Goal: Task Accomplishment & Management: Use online tool/utility

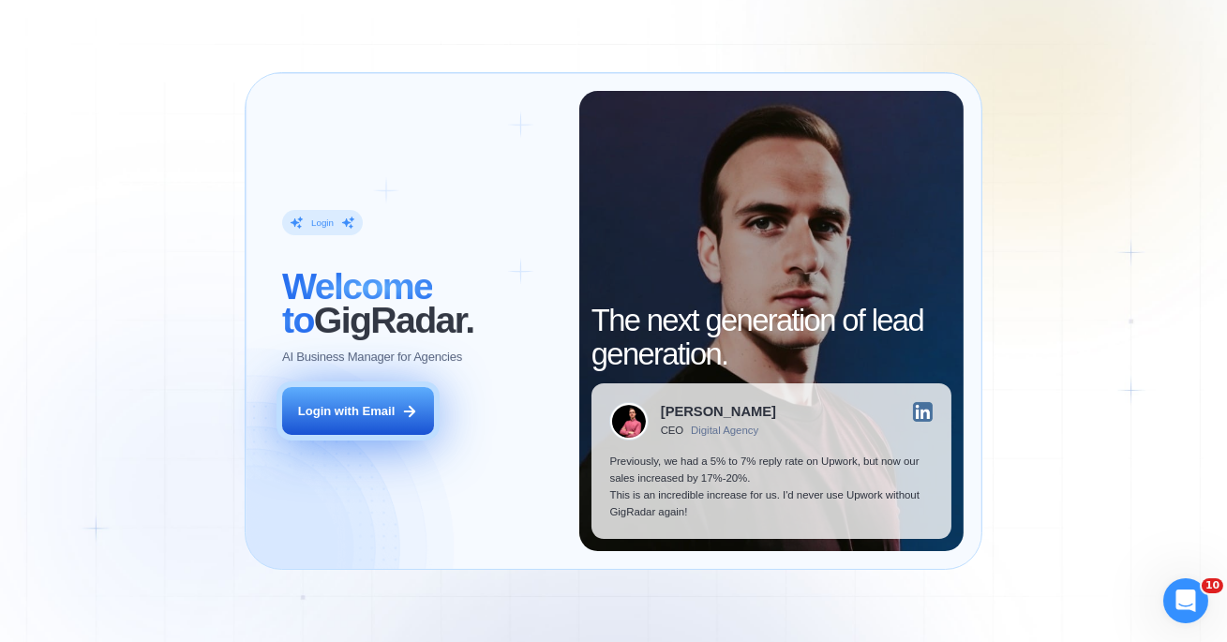
click at [392, 407] on div "Login with Email" at bounding box center [346, 411] width 97 height 17
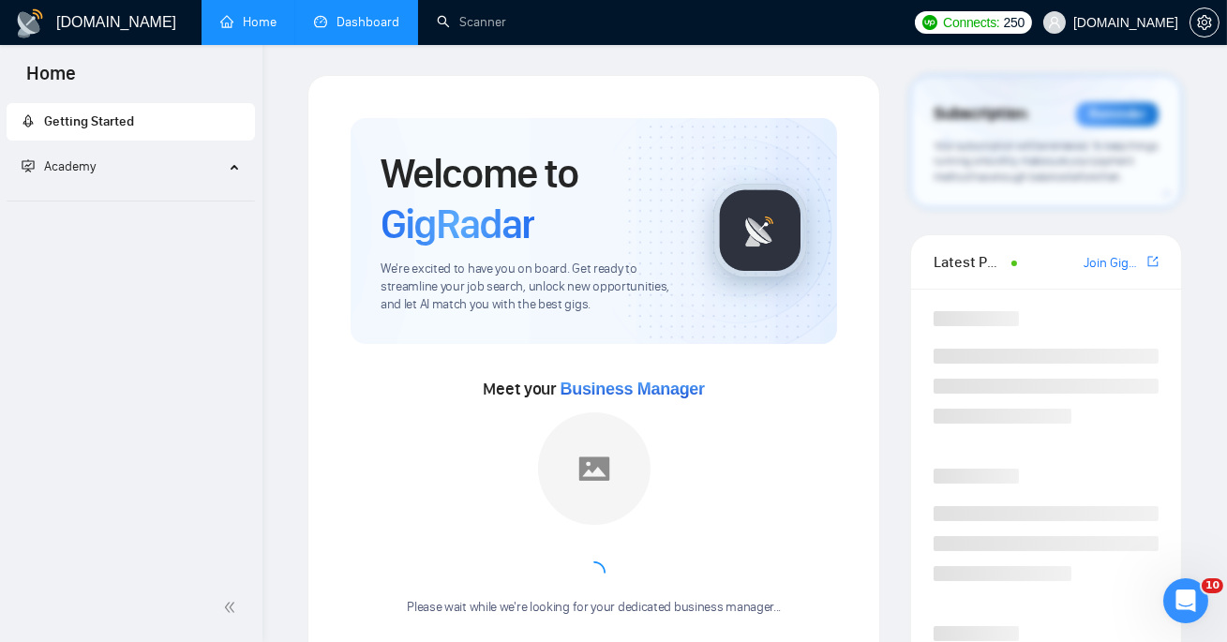
click at [356, 14] on link "Dashboard" at bounding box center [356, 22] width 85 height 16
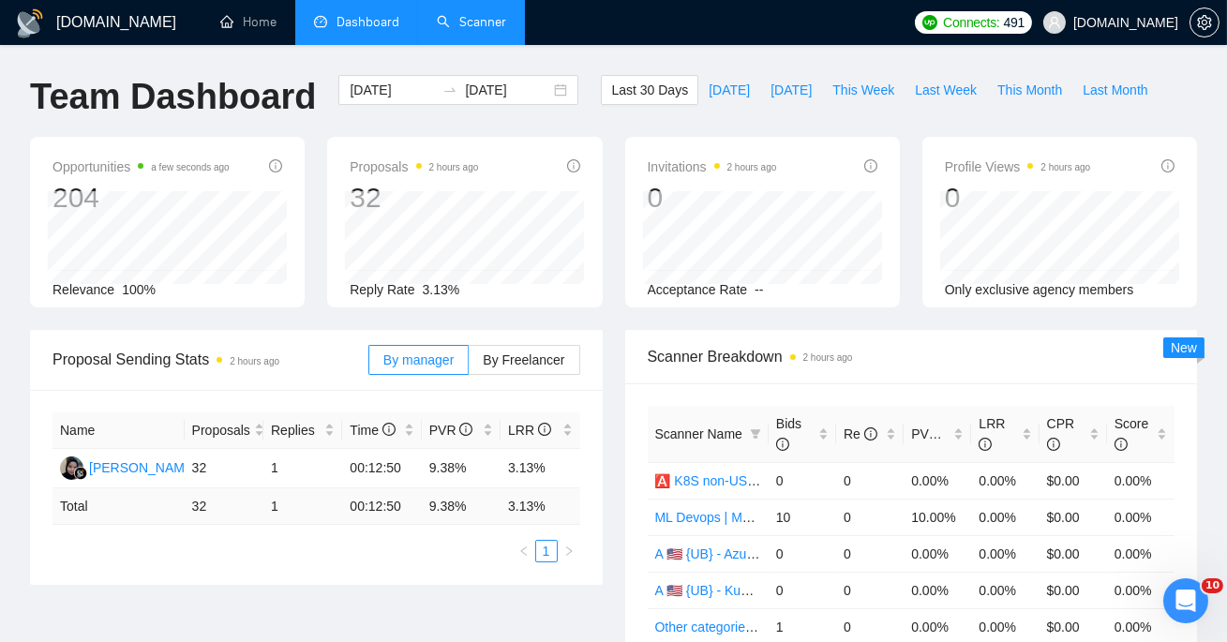
click at [474, 22] on link "Scanner" at bounding box center [471, 22] width 69 height 16
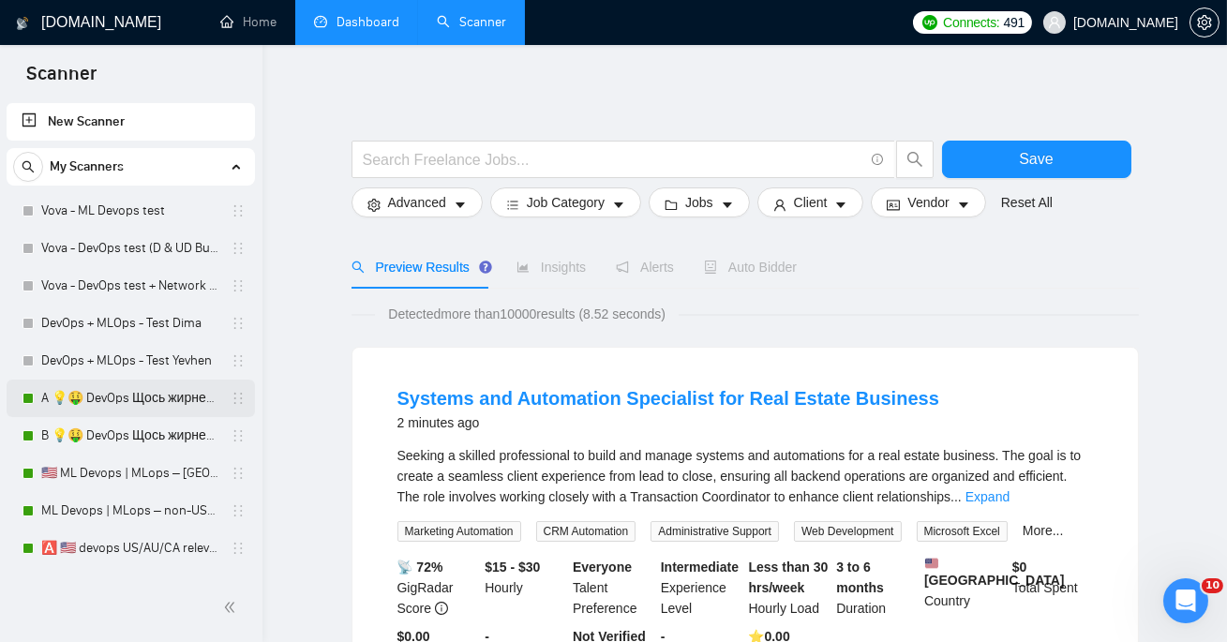
click at [108, 405] on link "A 💡🤑 DevOps Щось жирненьке - DevOps Specialized Profile" at bounding box center [130, 398] width 178 height 37
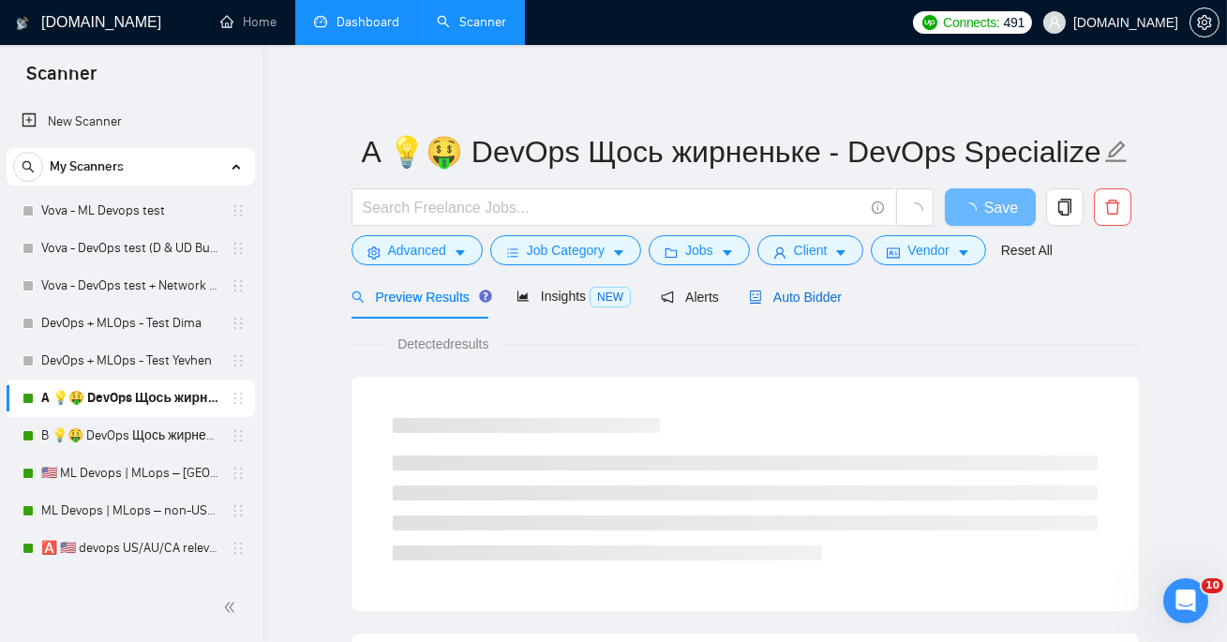
click at [821, 287] on div "Auto Bidder" at bounding box center [795, 297] width 93 height 21
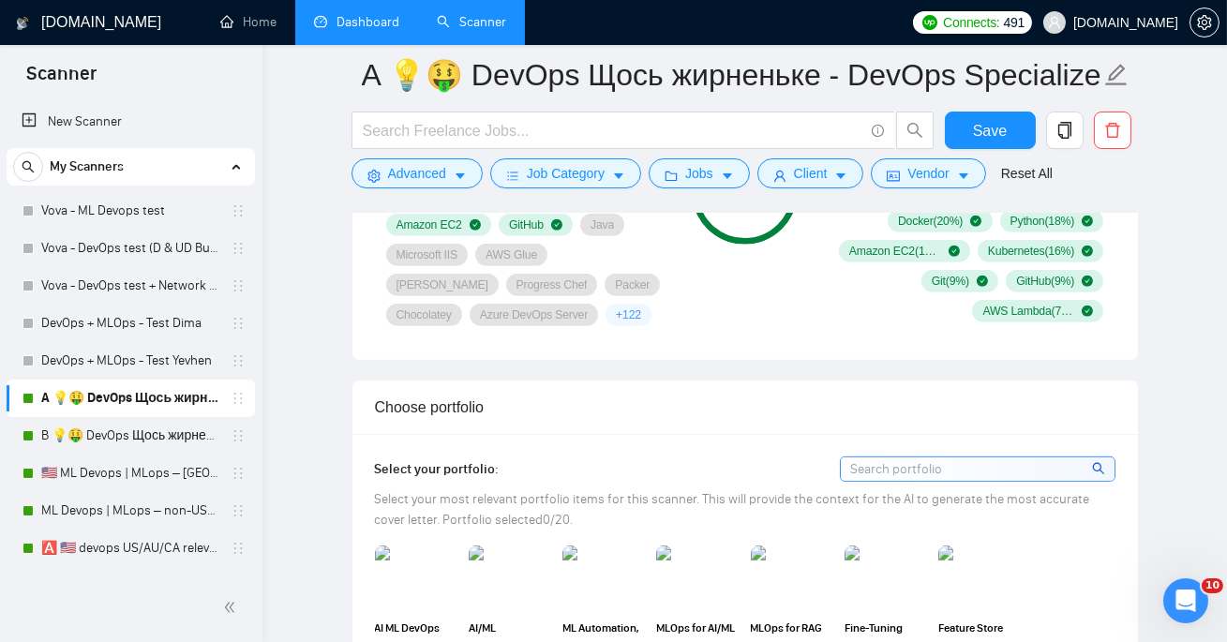
scroll to position [1522, 0]
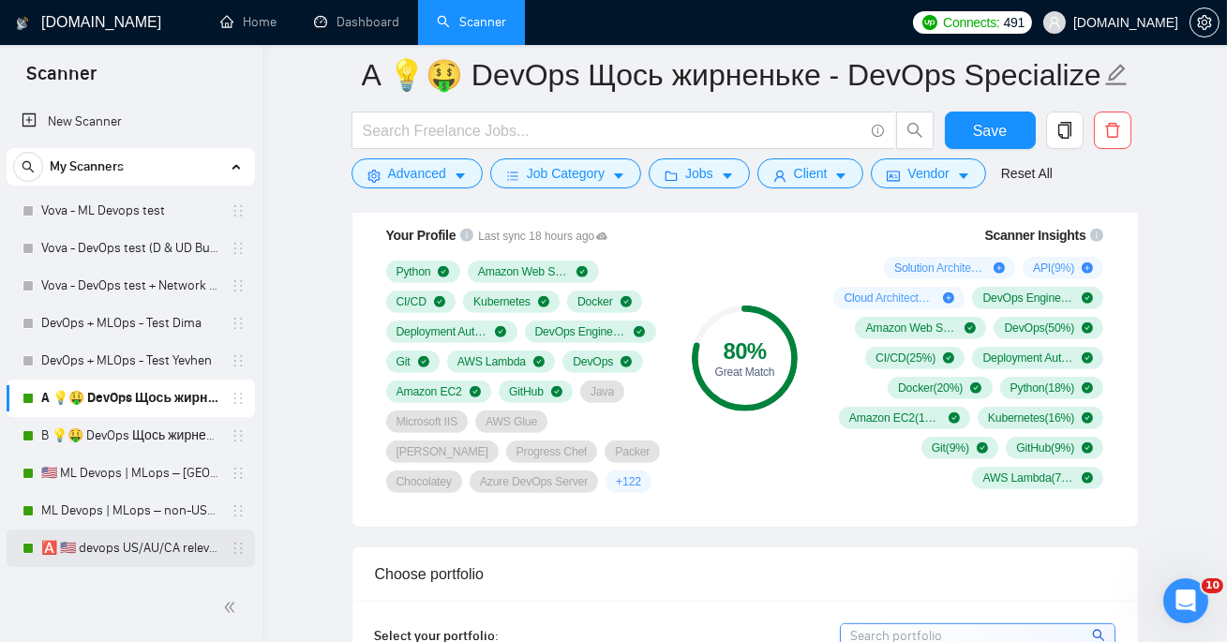
click at [132, 550] on link "🅰️ 🇺🇸 devops US/AU/CA relevant exp - DevOps SP" at bounding box center [130, 547] width 178 height 37
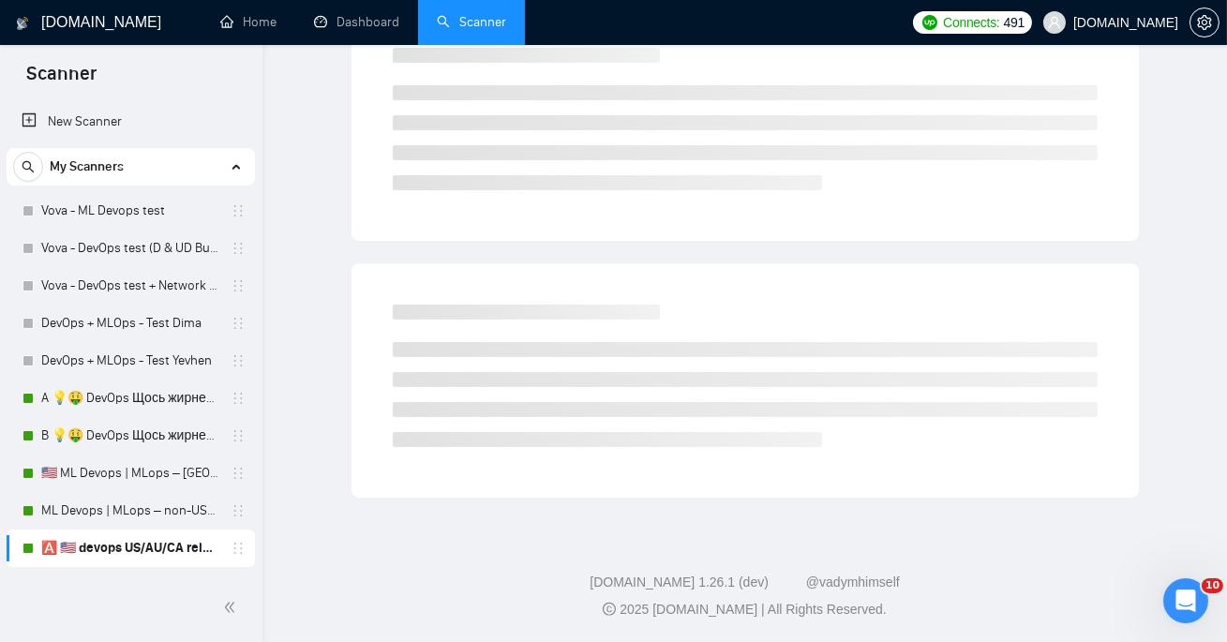
scroll to position [41, 0]
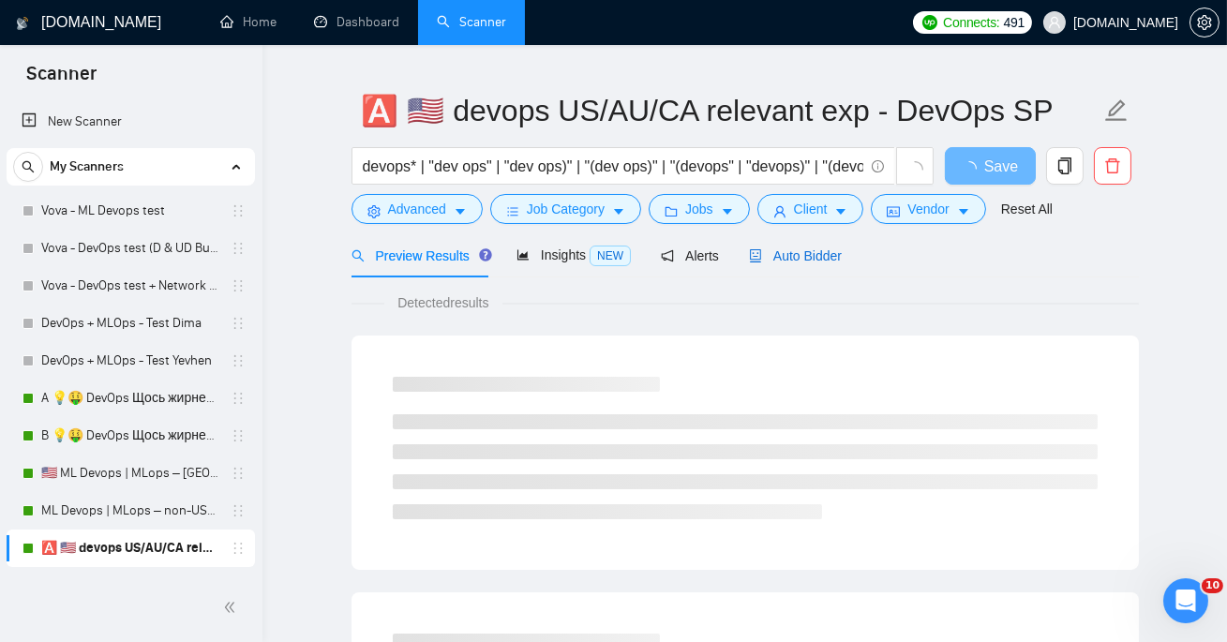
click at [811, 263] on div "Auto Bidder" at bounding box center [795, 256] width 93 height 21
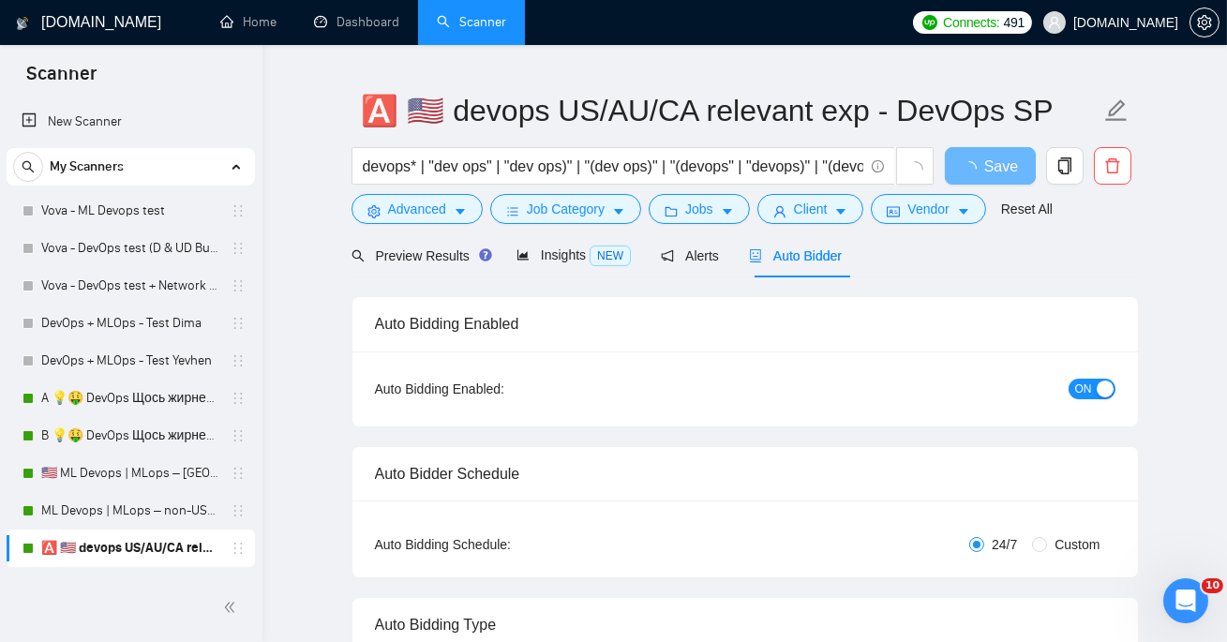
radio input "false"
radio input "true"
checkbox input "true"
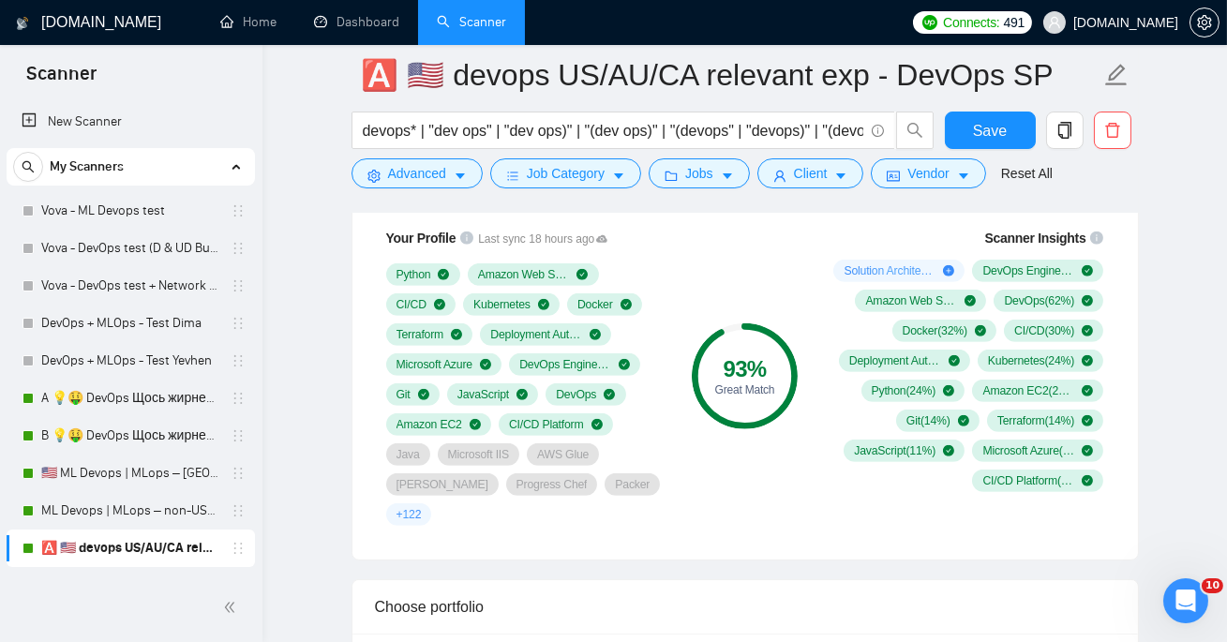
scroll to position [1540, 0]
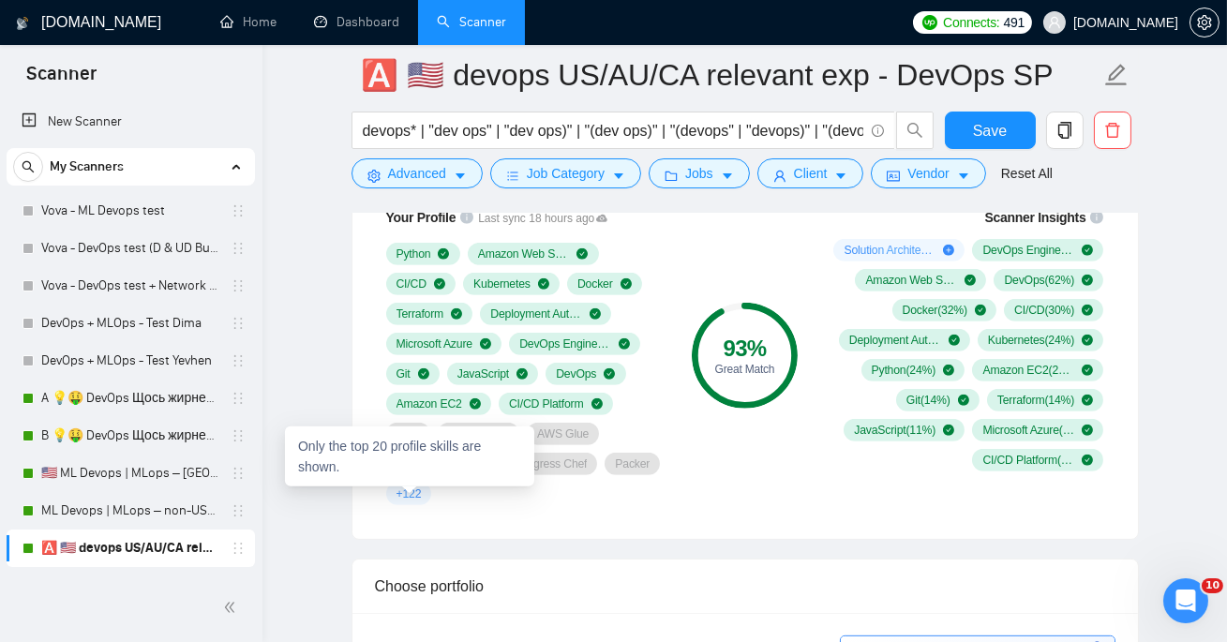
click at [399, 495] on span "+ 122" at bounding box center [408, 493] width 25 height 15
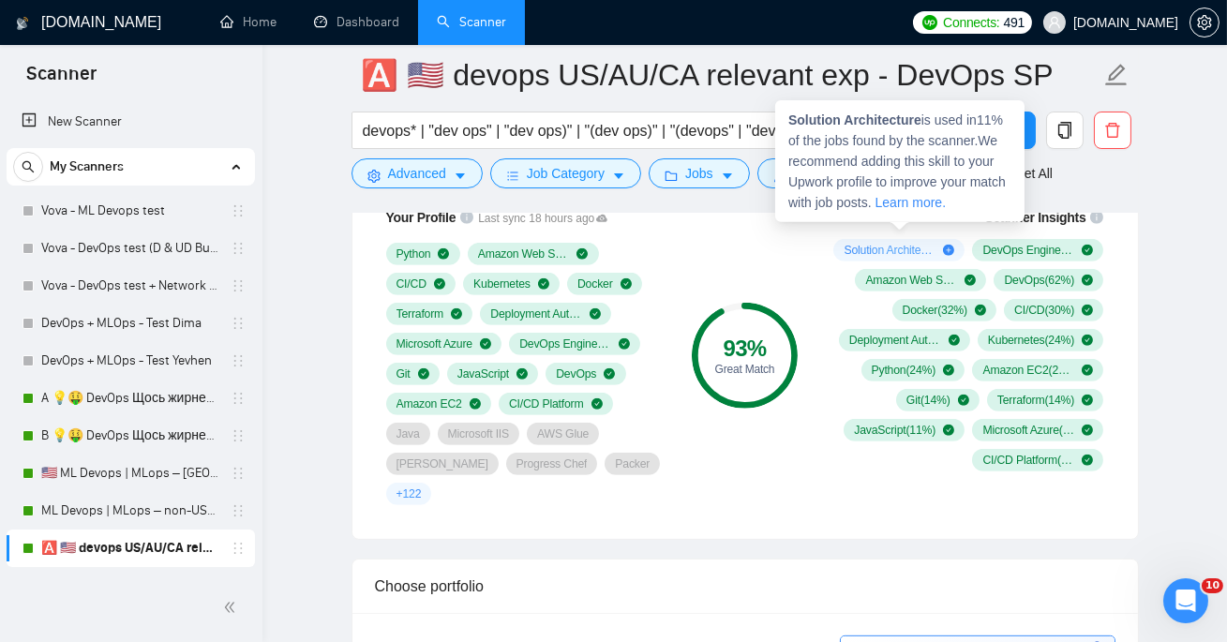
click at [946, 246] on icon "plus-circle" at bounding box center [948, 250] width 11 height 11
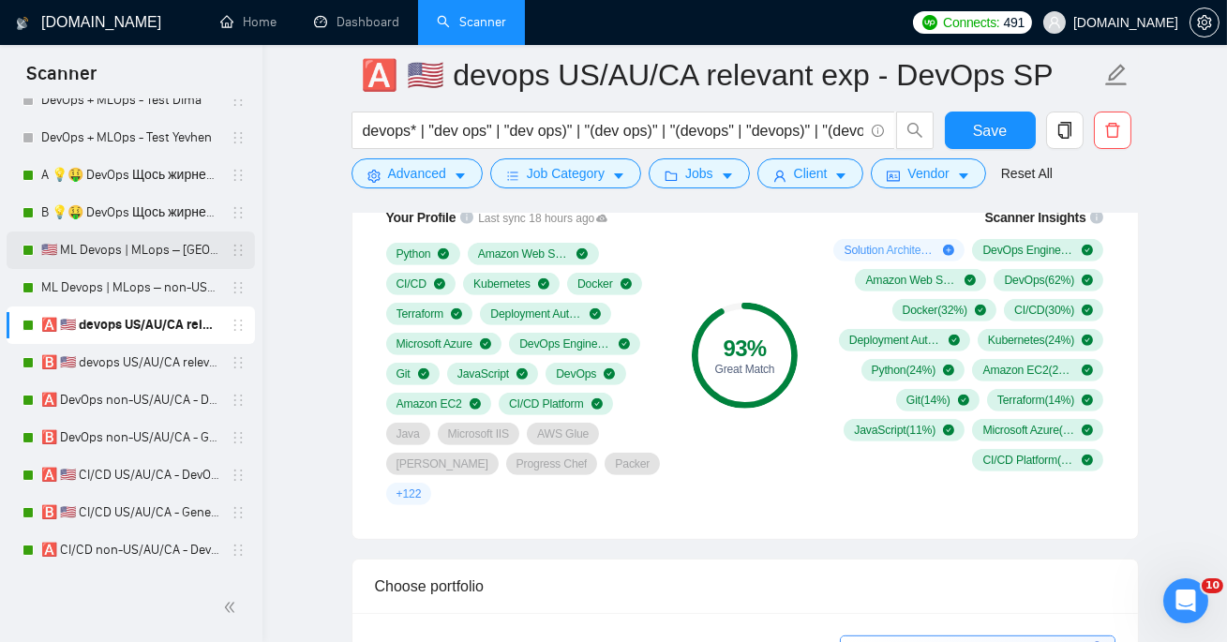
scroll to position [236, 0]
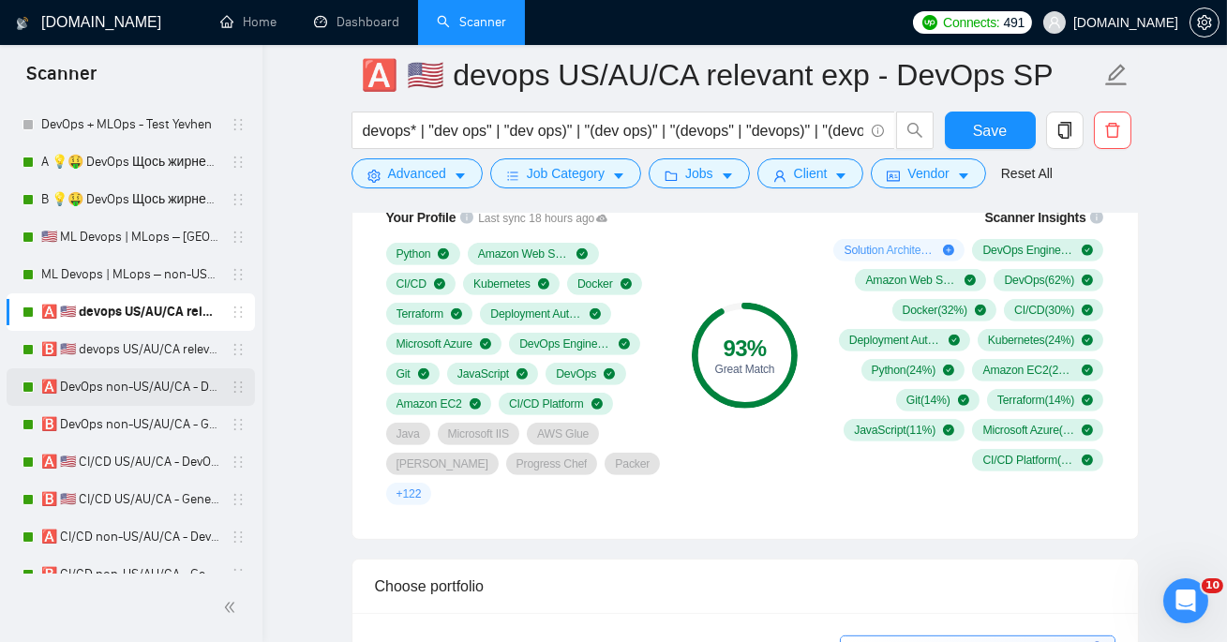
click at [117, 383] on link "🅰️ DevOps non-US/AU/CA - DevOps SP" at bounding box center [130, 386] width 178 height 37
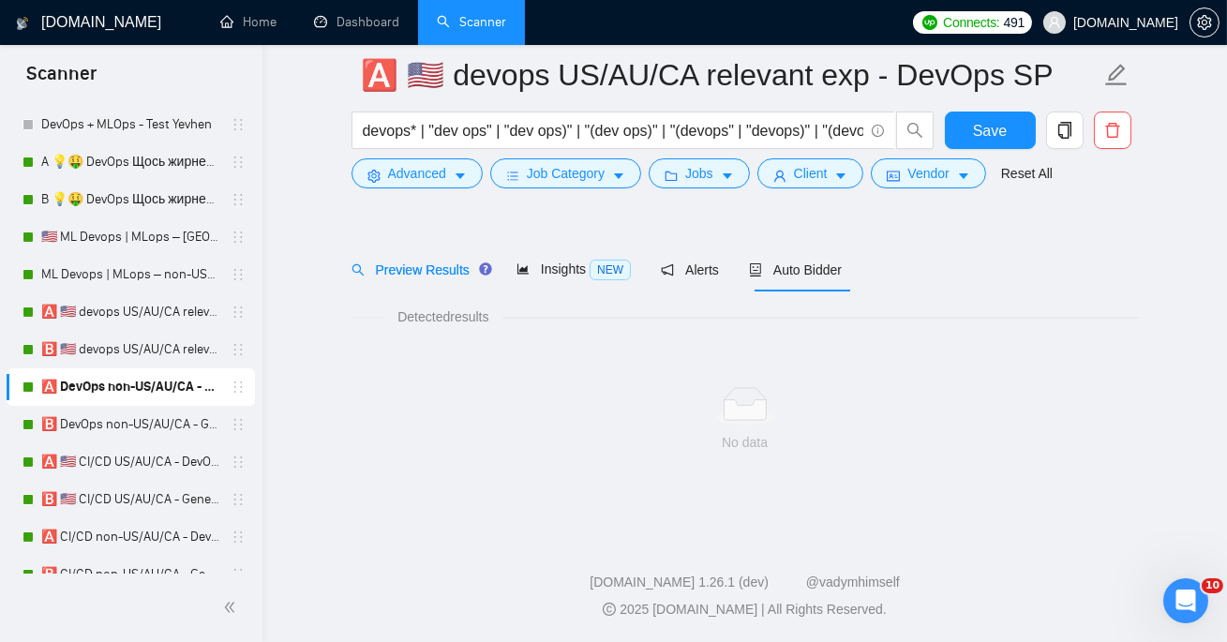
scroll to position [41, 0]
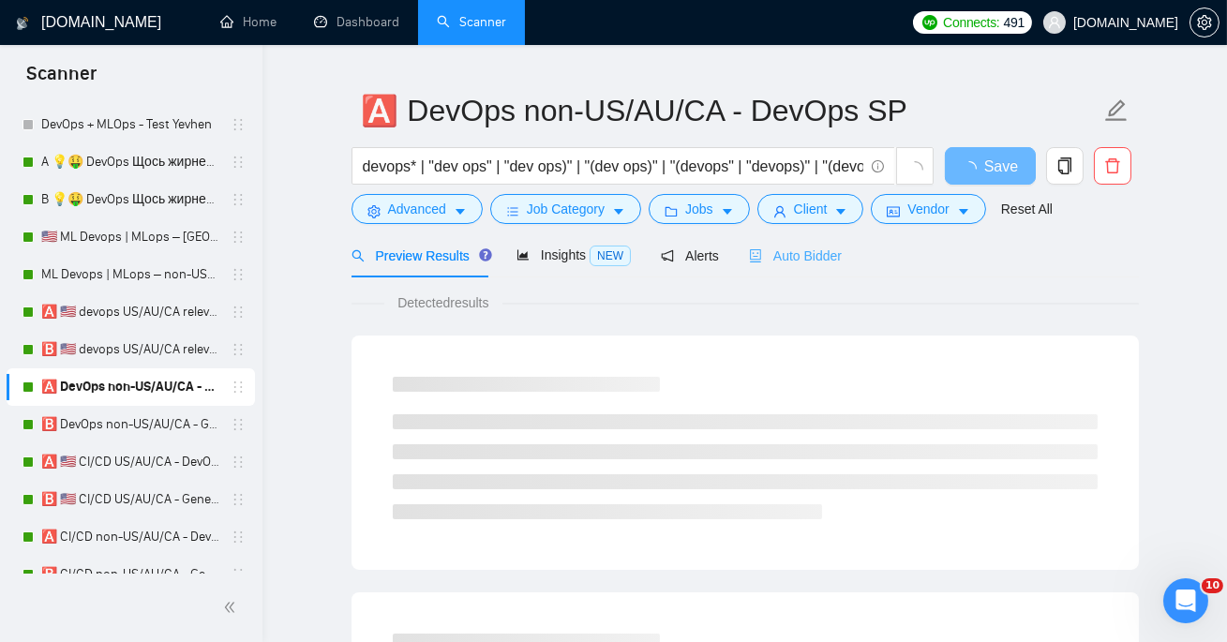
click at [796, 265] on div "Auto Bidder" at bounding box center [795, 255] width 93 height 44
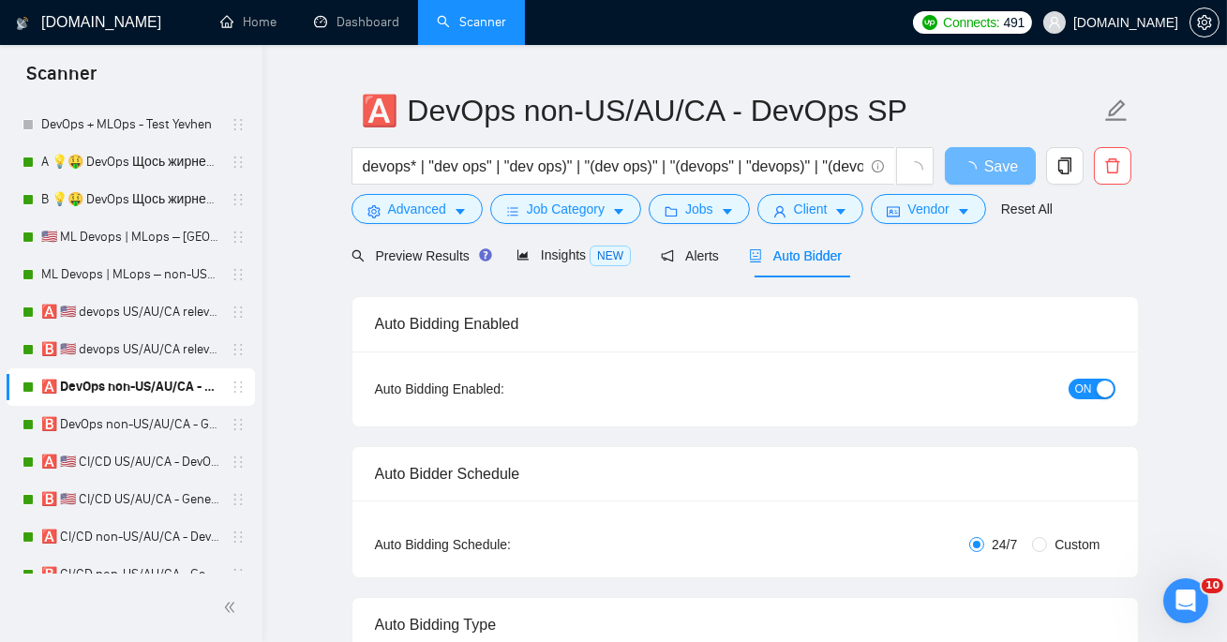
radio input "false"
radio input "true"
checkbox input "true"
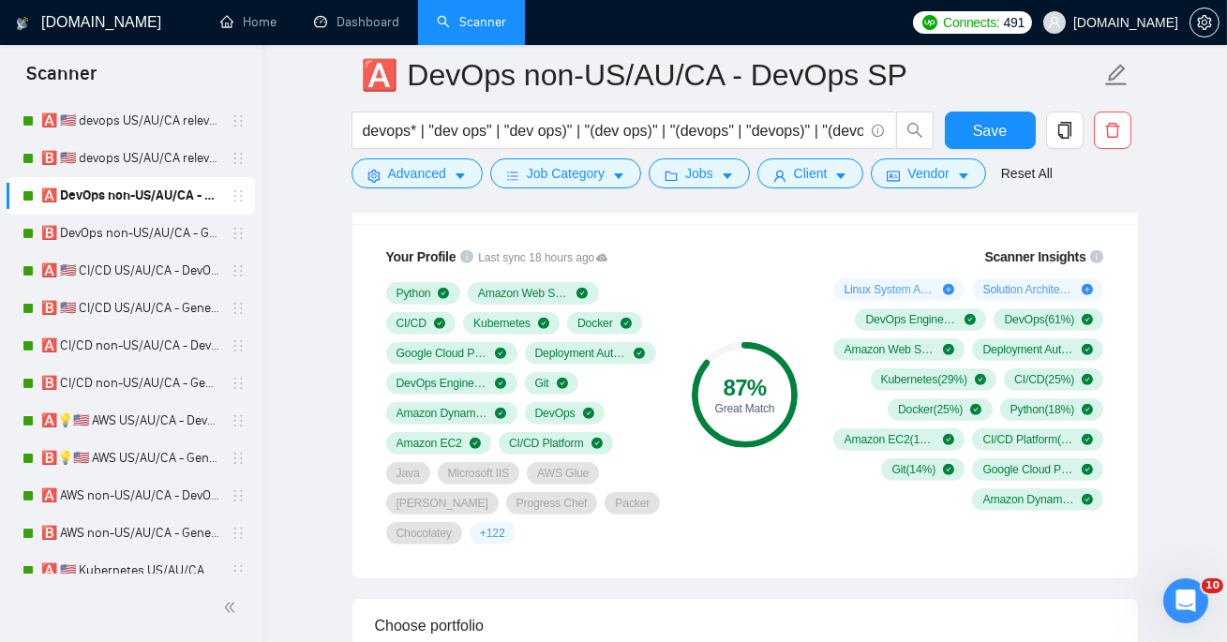
scroll to position [429, 0]
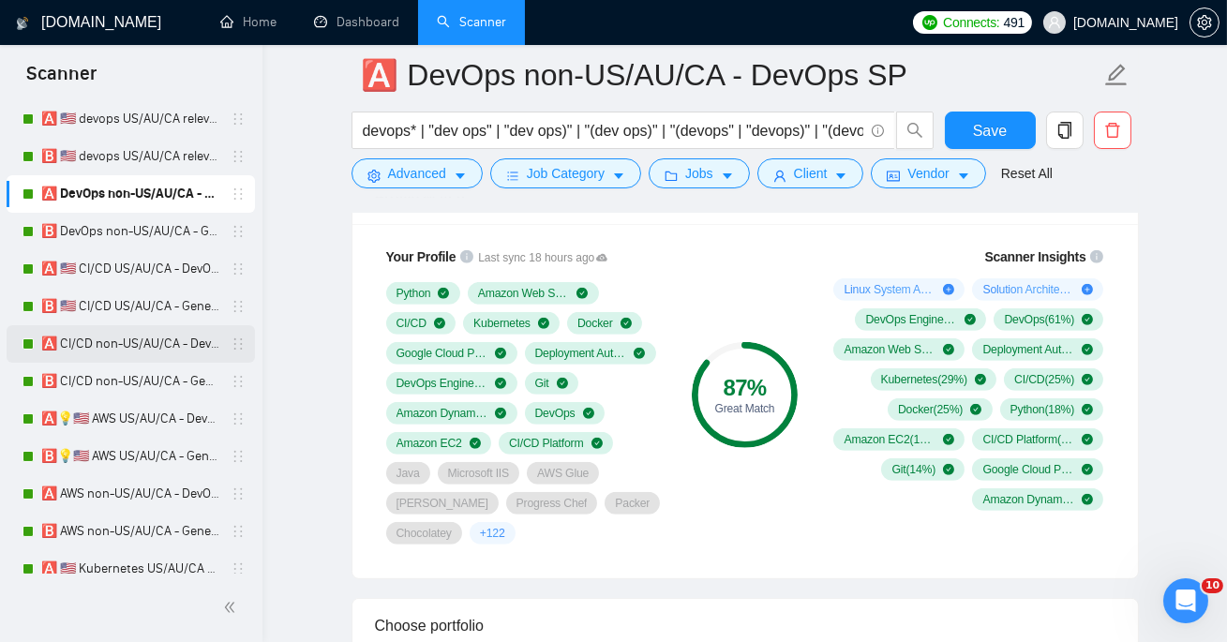
click at [142, 339] on link "🅰️ CI/CD non-US/AU/CA - DevOps SP" at bounding box center [130, 343] width 178 height 37
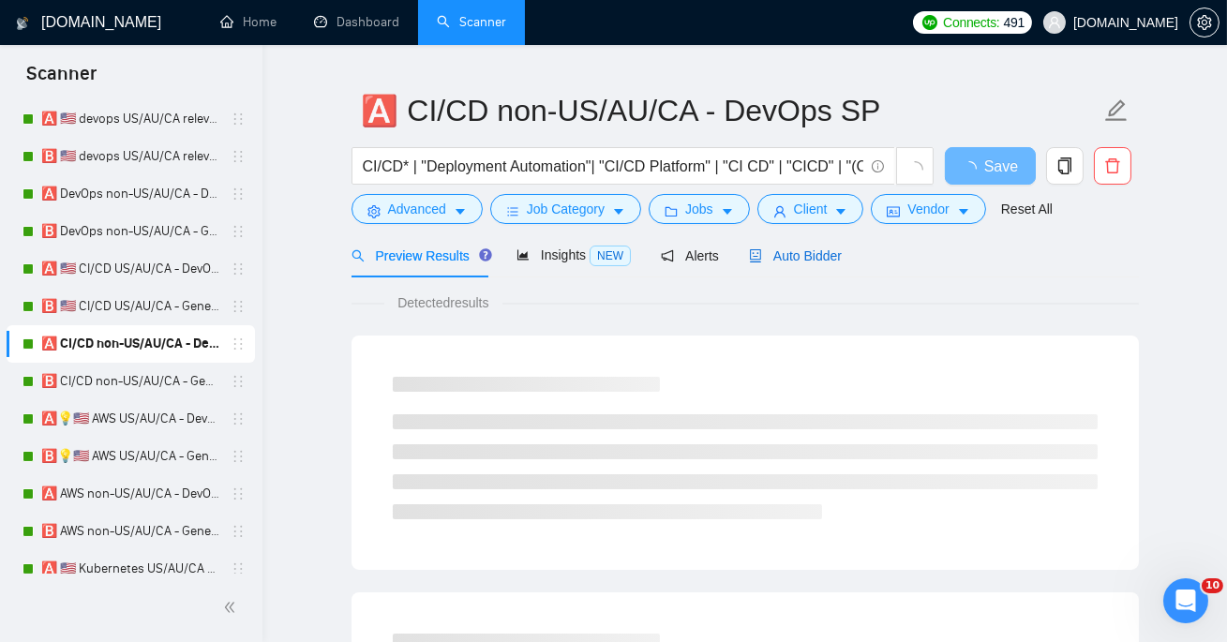
click at [810, 260] on span "Auto Bidder" at bounding box center [795, 255] width 93 height 15
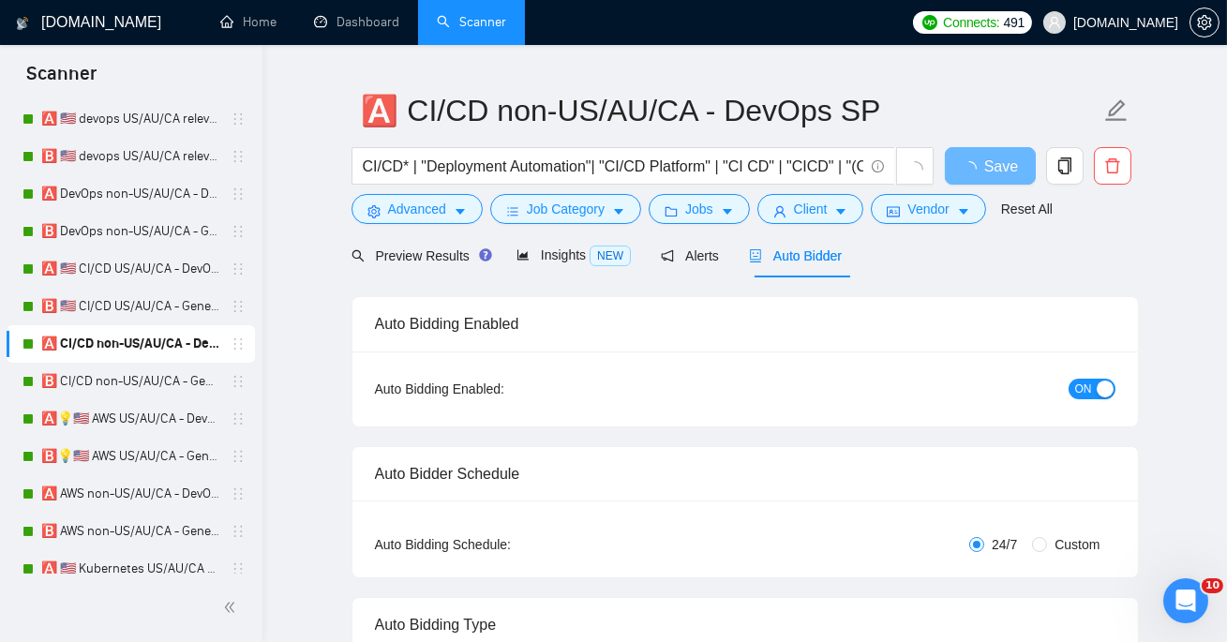
radio input "false"
radio input "true"
checkbox input "true"
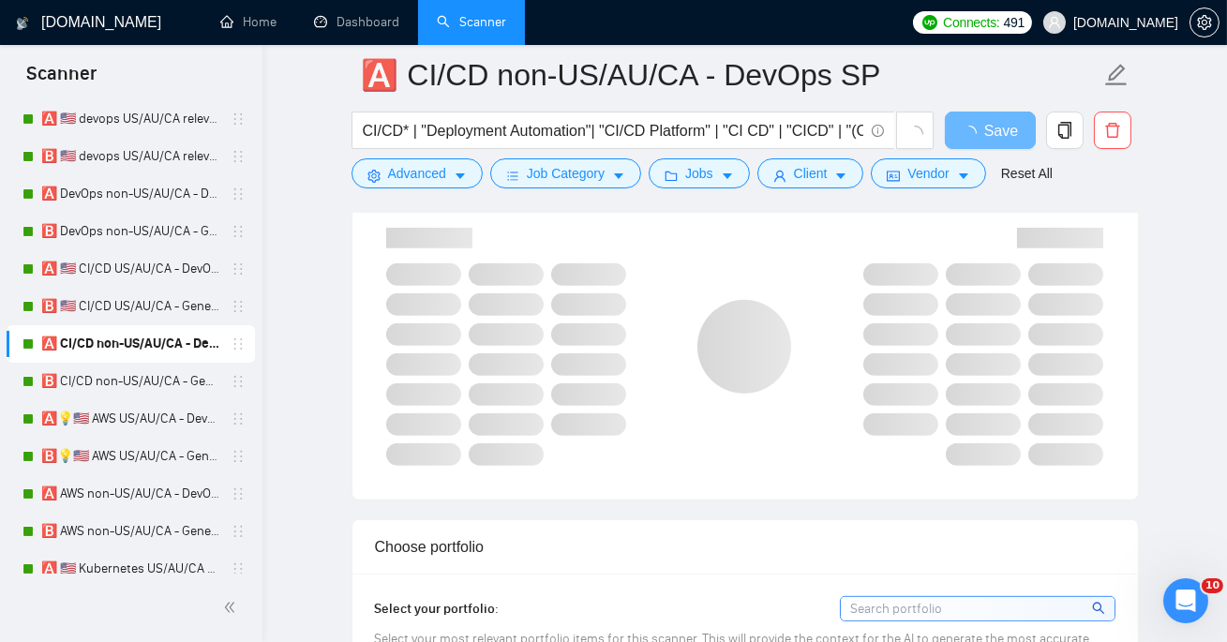
scroll to position [1465, 0]
